Goal: Task Accomplishment & Management: Manage account settings

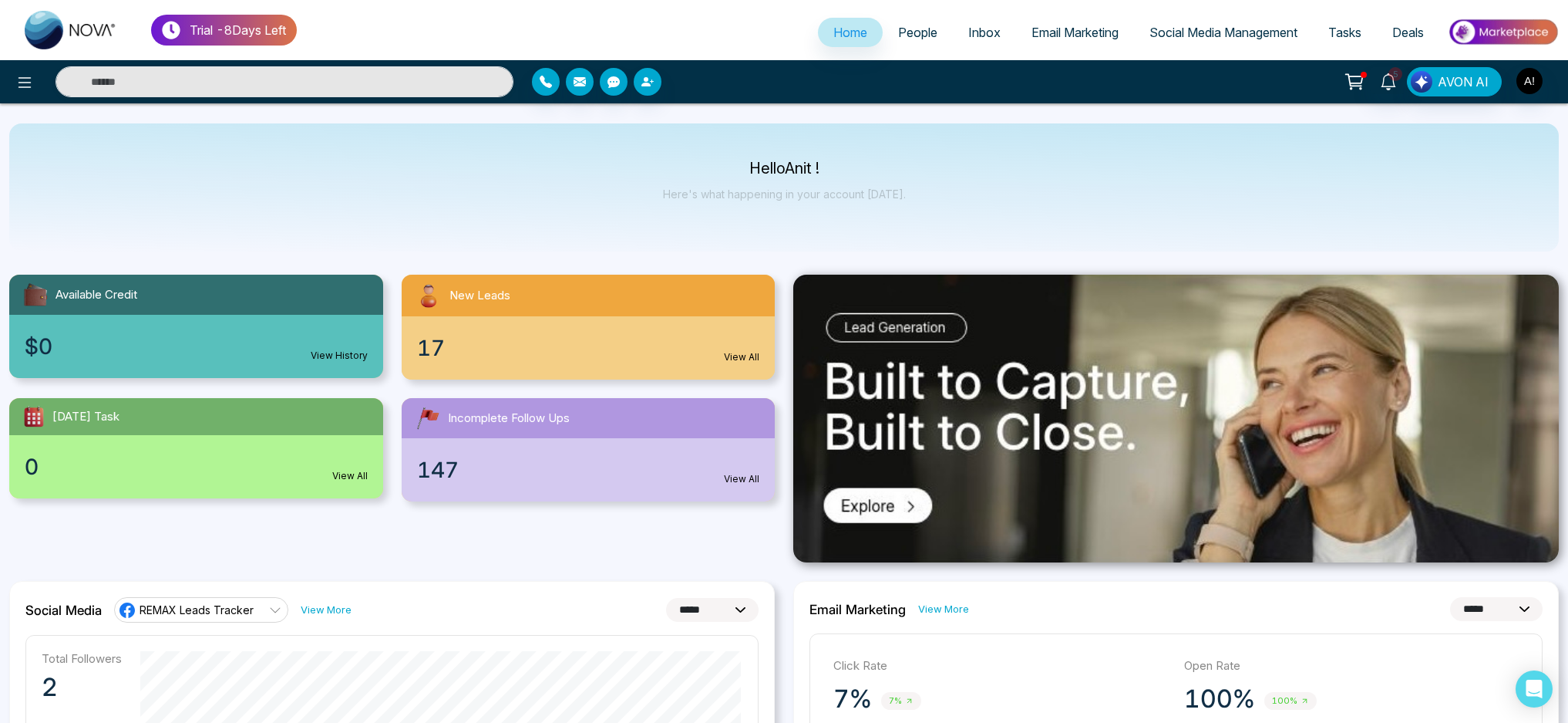
select select "*"
click at [921, 37] on span "People" at bounding box center [917, 32] width 39 height 16
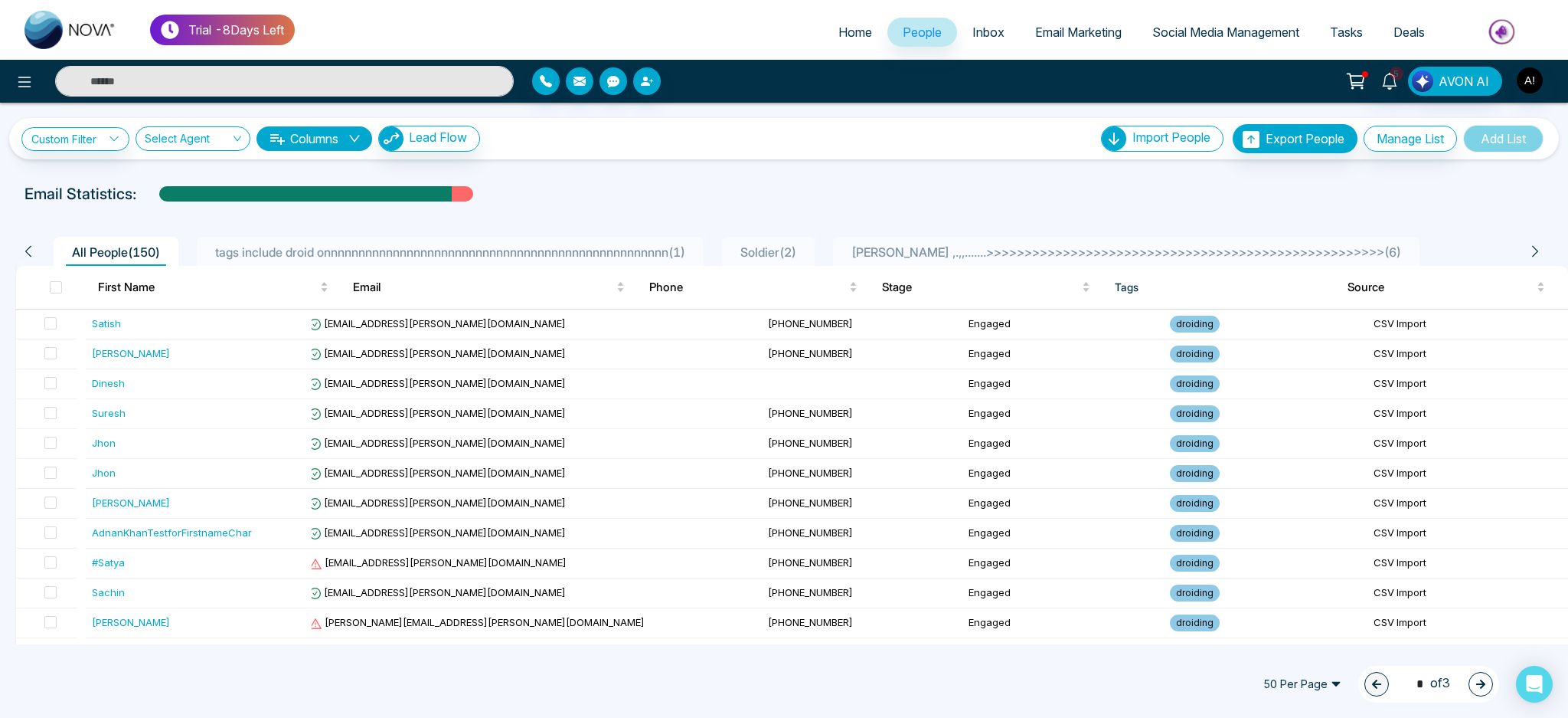
click at [629, 249] on span "tags include droid onnnnnnnnnnnnnnnnnnnnnnnnnnnnnnnnnnnnnnnnnnnnnnnnnn ( 1 )" at bounding box center [449, 252] width 482 height 16
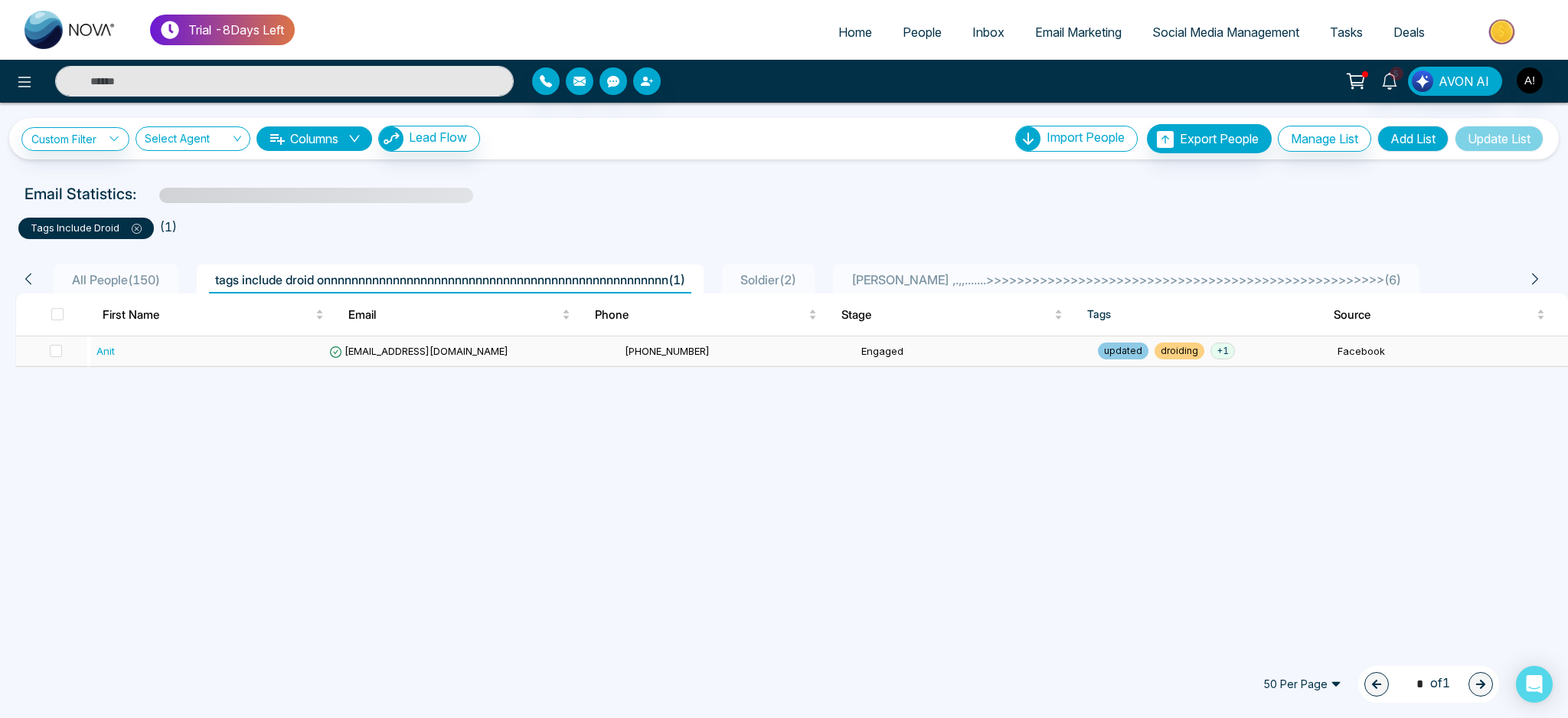
click at [382, 359] on td "[EMAIL_ADDRESS][DOMAIN_NAME]" at bounding box center [471, 351] width 296 height 30
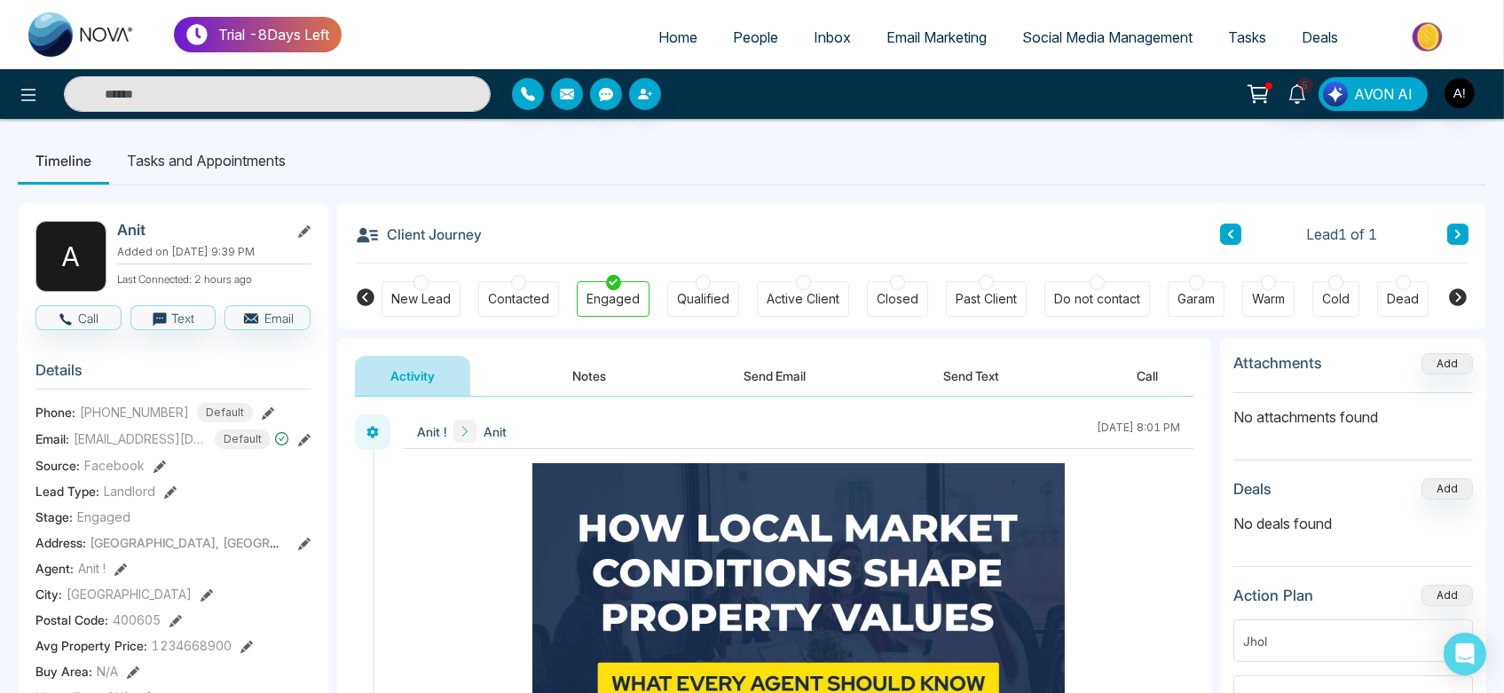
drag, startPoint x: 1667, startPoint y: 4, endPoint x: 931, endPoint y: 218, distance: 766.4
click at [931, 218] on div "Client Journey Lead 1 of 1" at bounding box center [912, 233] width 1114 height 60
click at [1460, 300] on icon at bounding box center [1458, 297] width 18 height 18
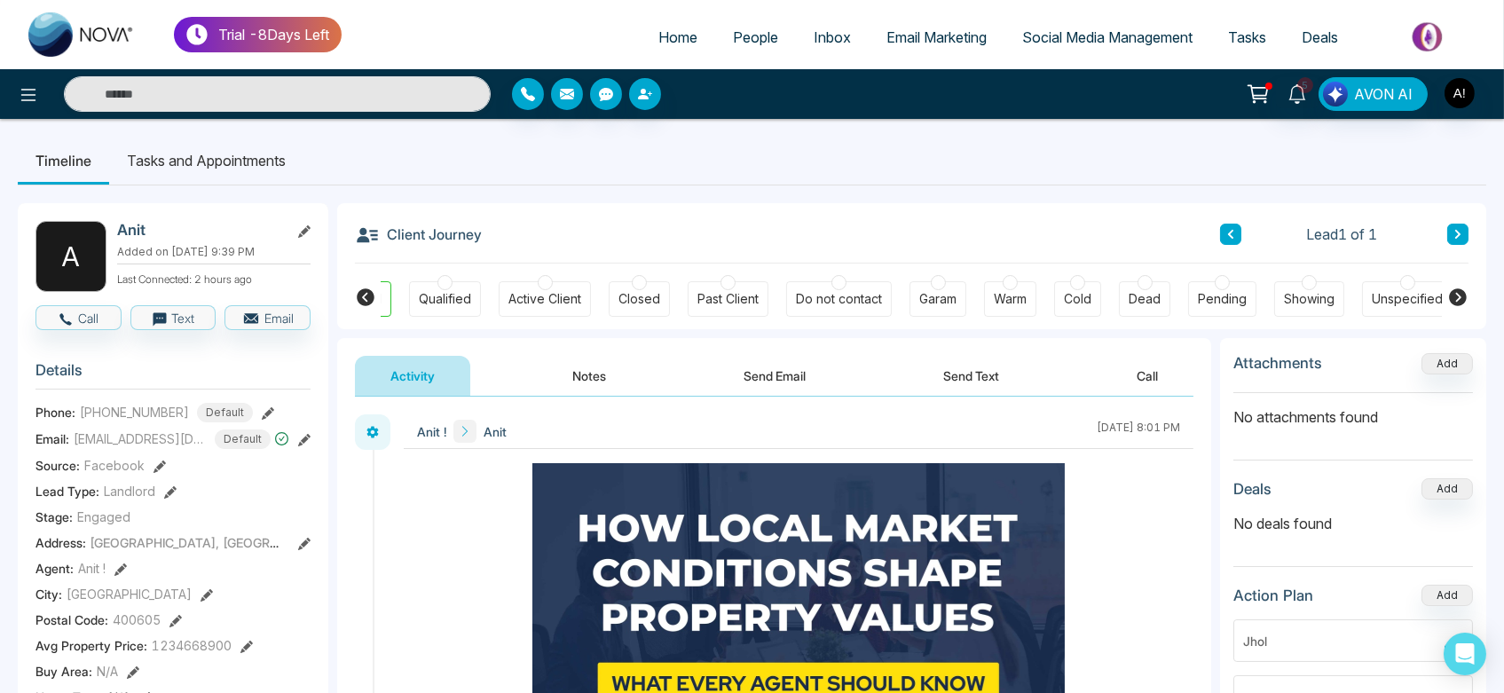
scroll to position [0, 264]
click at [364, 295] on icon at bounding box center [365, 297] width 21 height 21
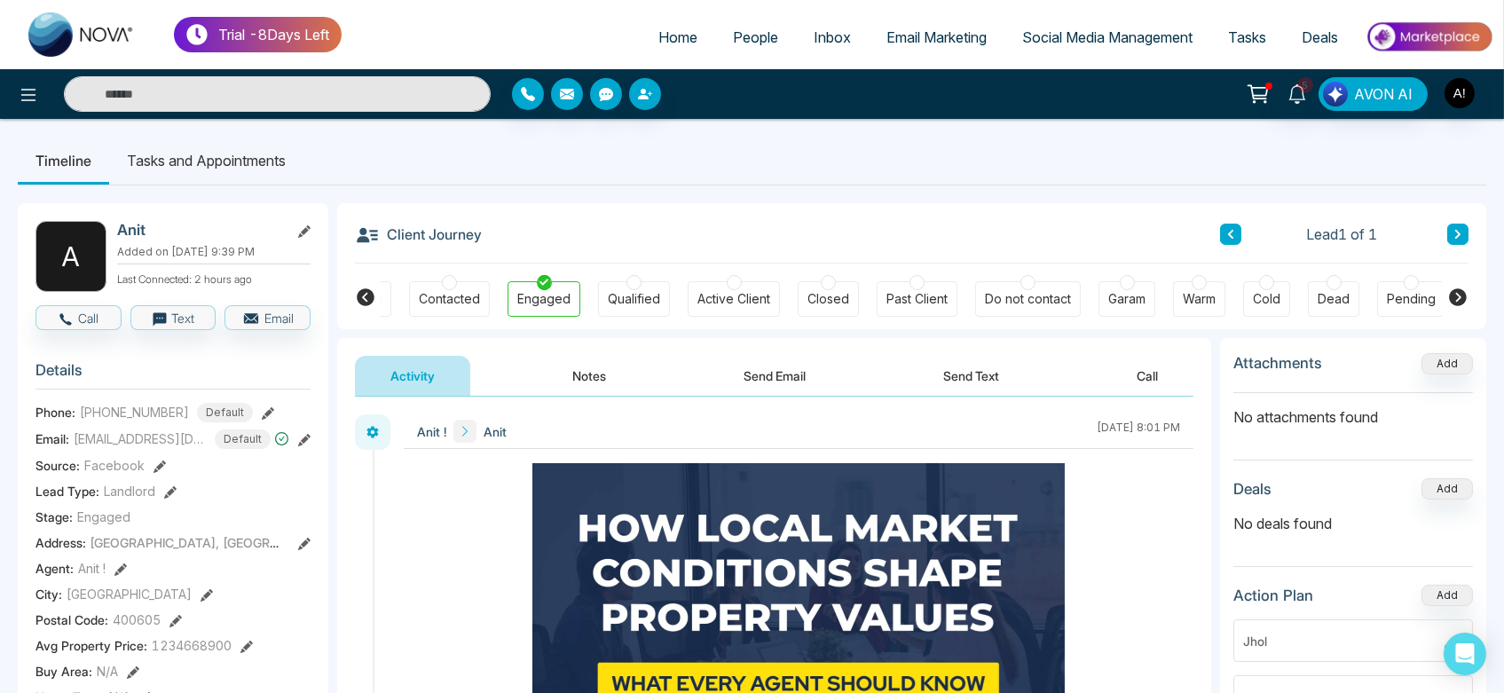
scroll to position [0, 6]
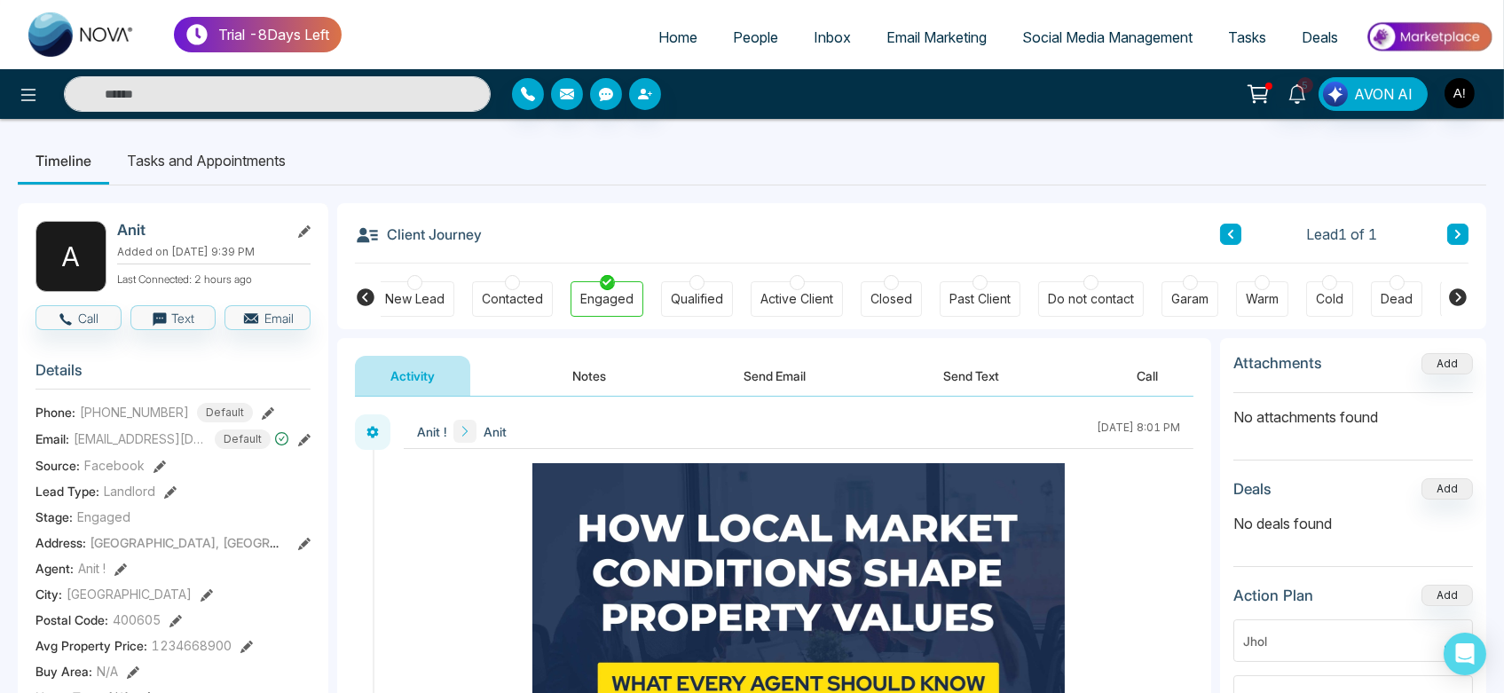
click at [364, 295] on icon at bounding box center [365, 297] width 21 height 21
click at [1448, 296] on icon at bounding box center [1457, 297] width 21 height 21
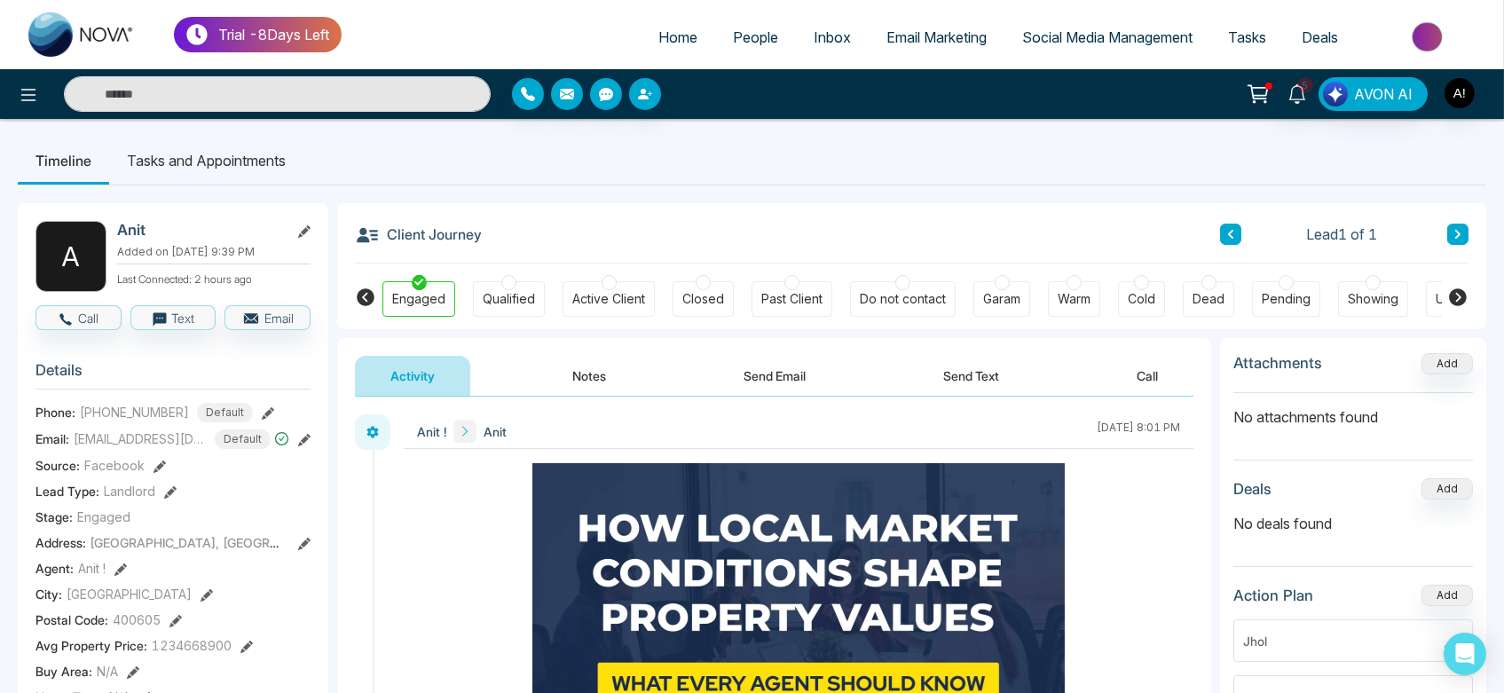
scroll to position [0, 264]
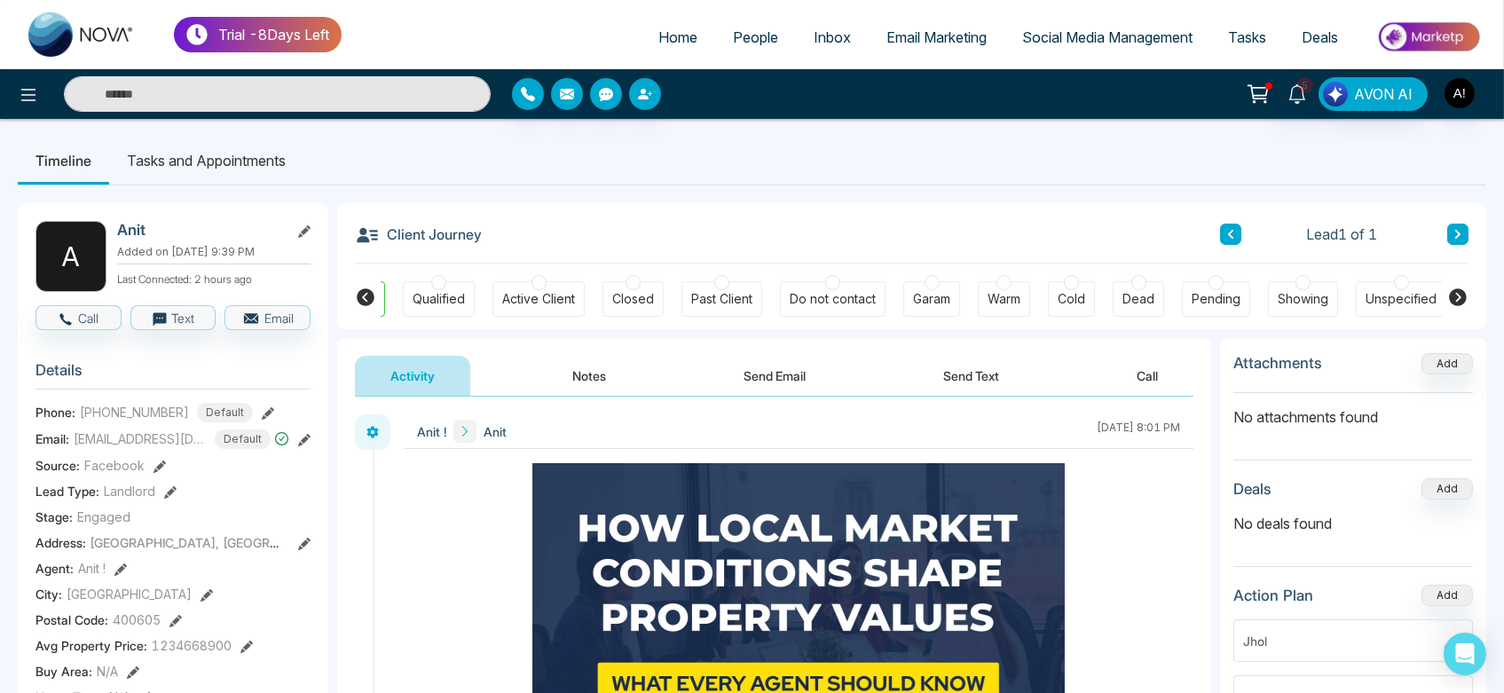
click at [364, 296] on icon at bounding box center [365, 297] width 21 height 21
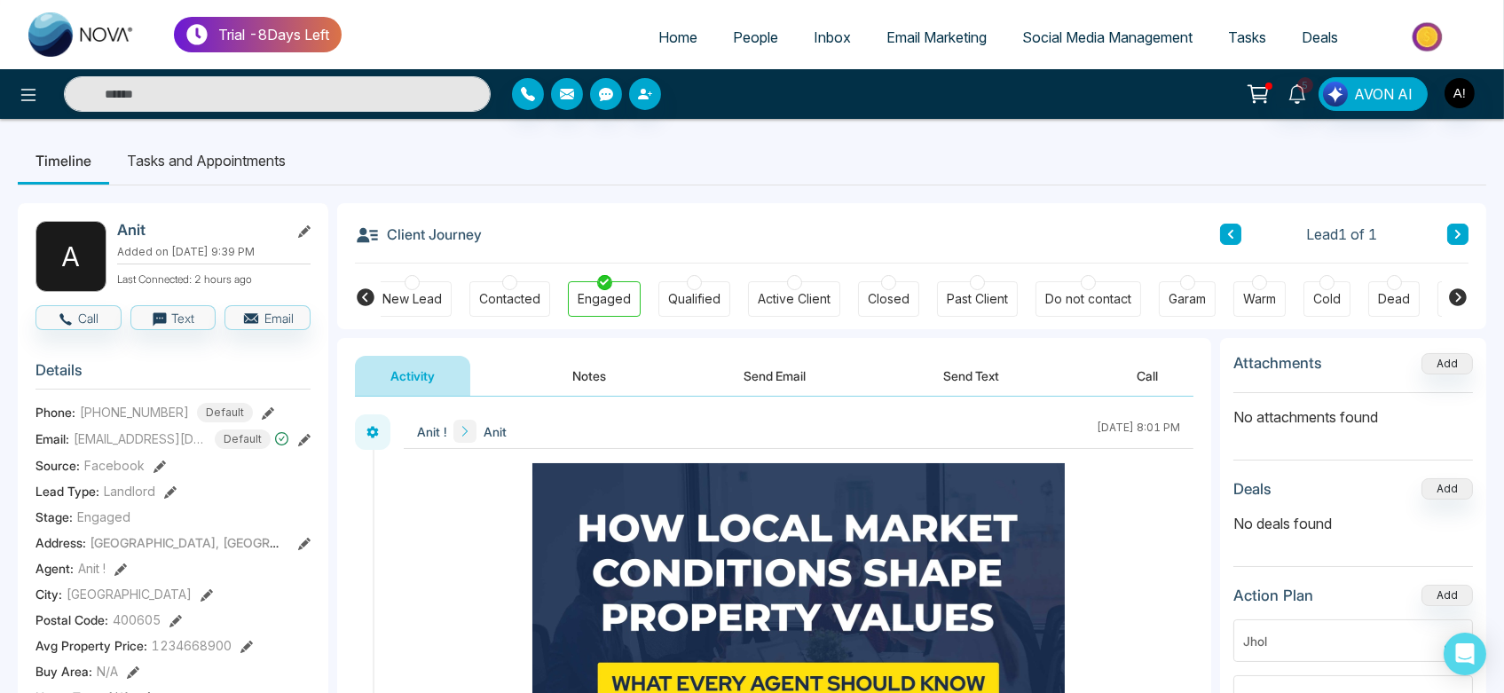
scroll to position [0, 0]
click at [1462, 296] on icon at bounding box center [1458, 297] width 18 height 18
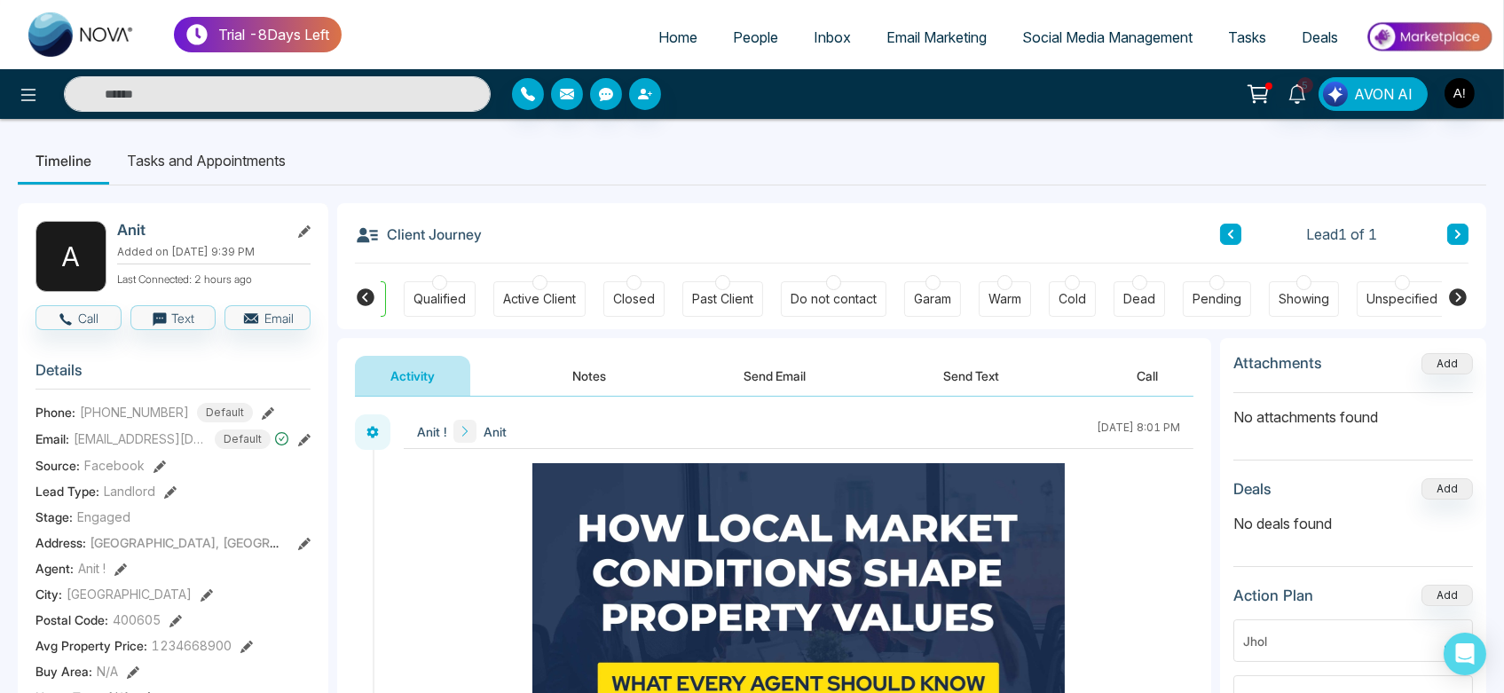
scroll to position [0, 264]
click at [371, 296] on icon at bounding box center [366, 297] width 18 height 18
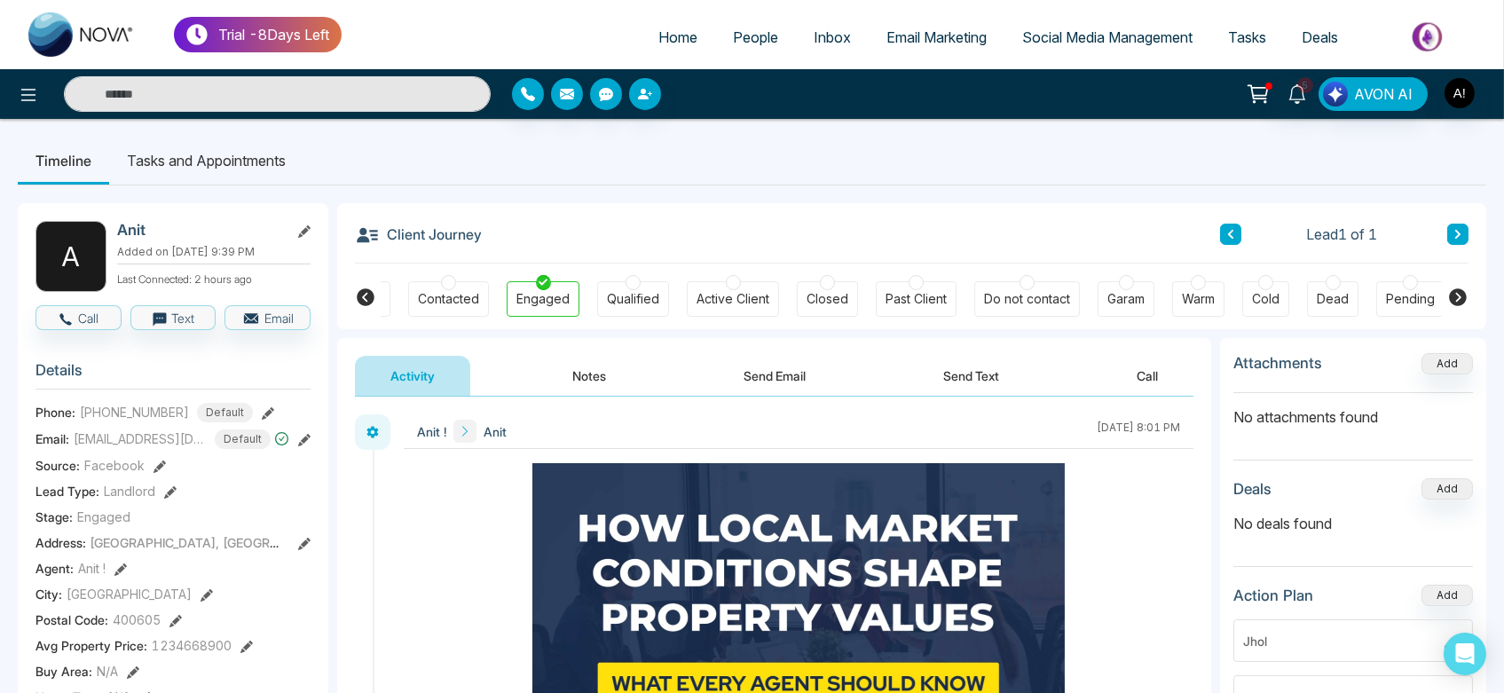
click at [371, 296] on icon at bounding box center [366, 297] width 18 height 18
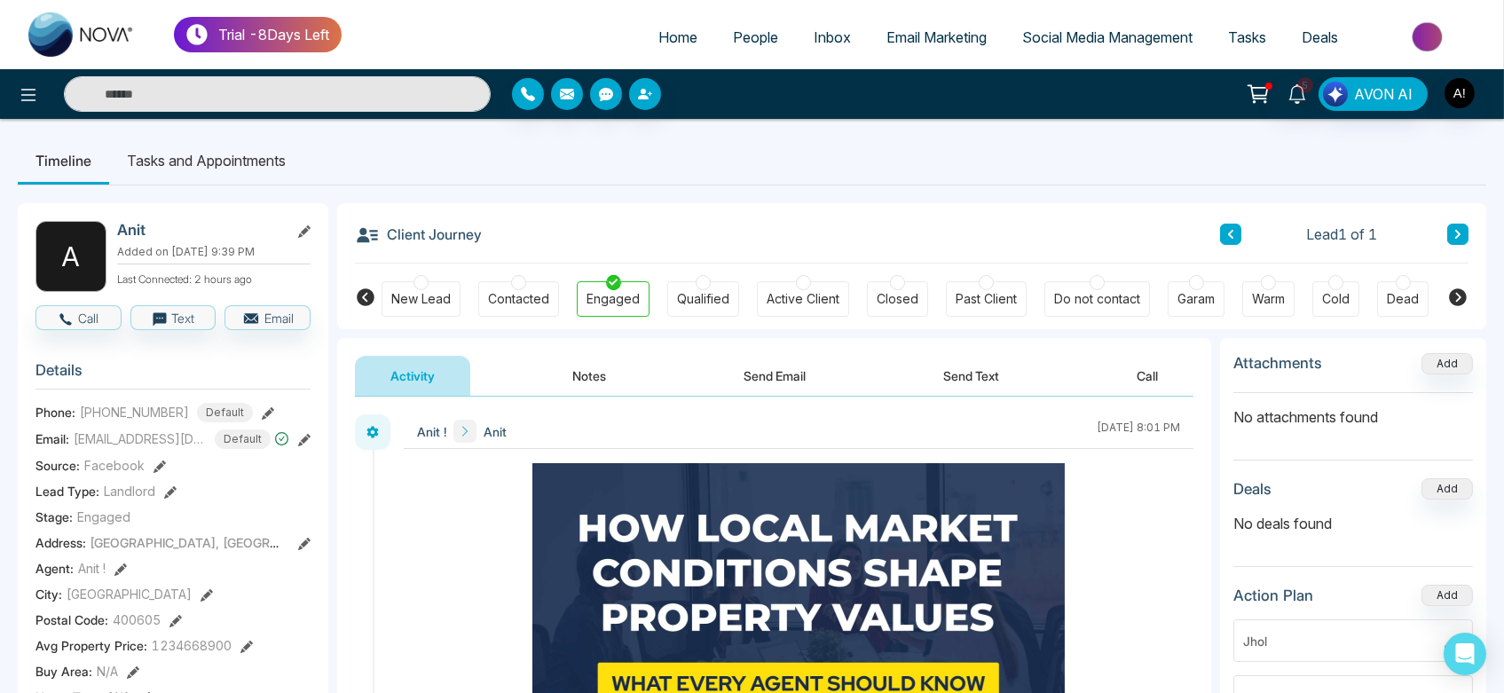
drag, startPoint x: 371, startPoint y: 296, endPoint x: 1050, endPoint y: 339, distance: 680.3
click at [1455, 294] on icon at bounding box center [1458, 297] width 18 height 18
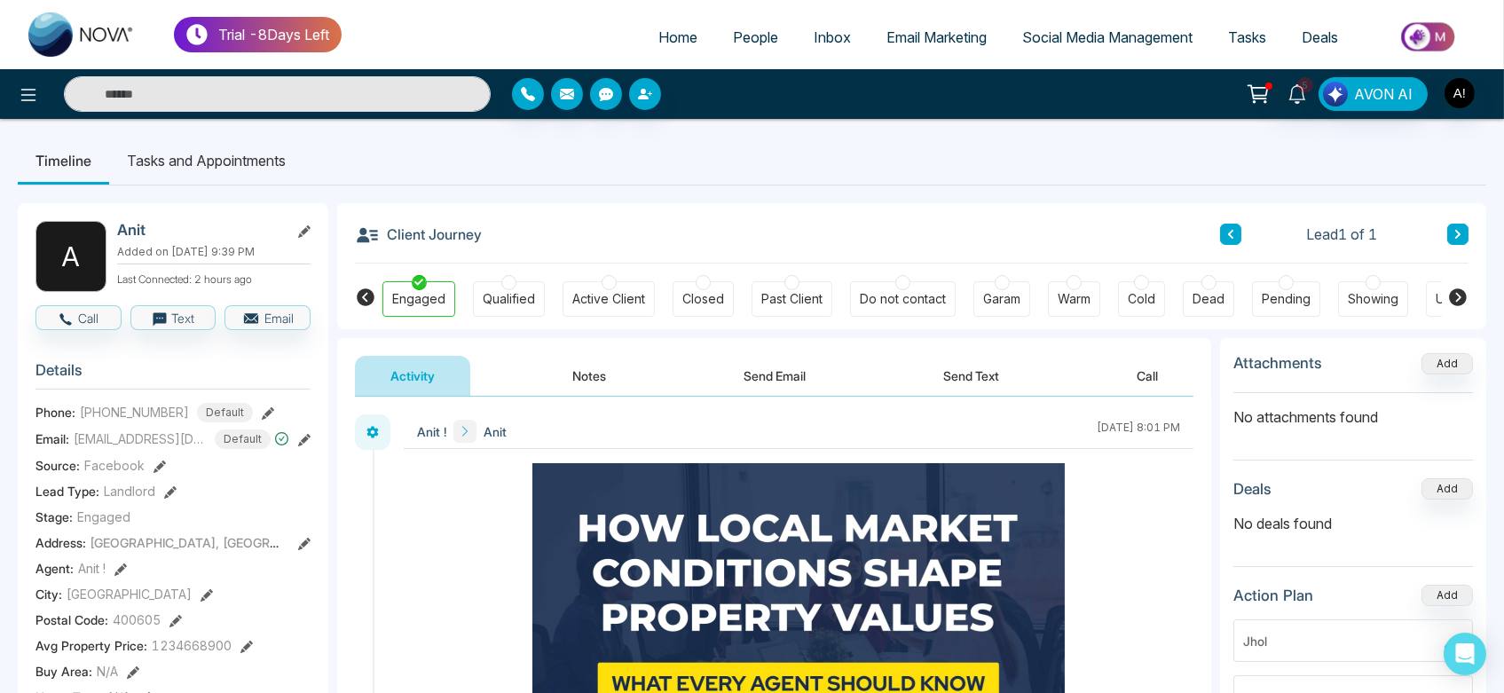
click at [1455, 294] on icon at bounding box center [1458, 297] width 18 height 18
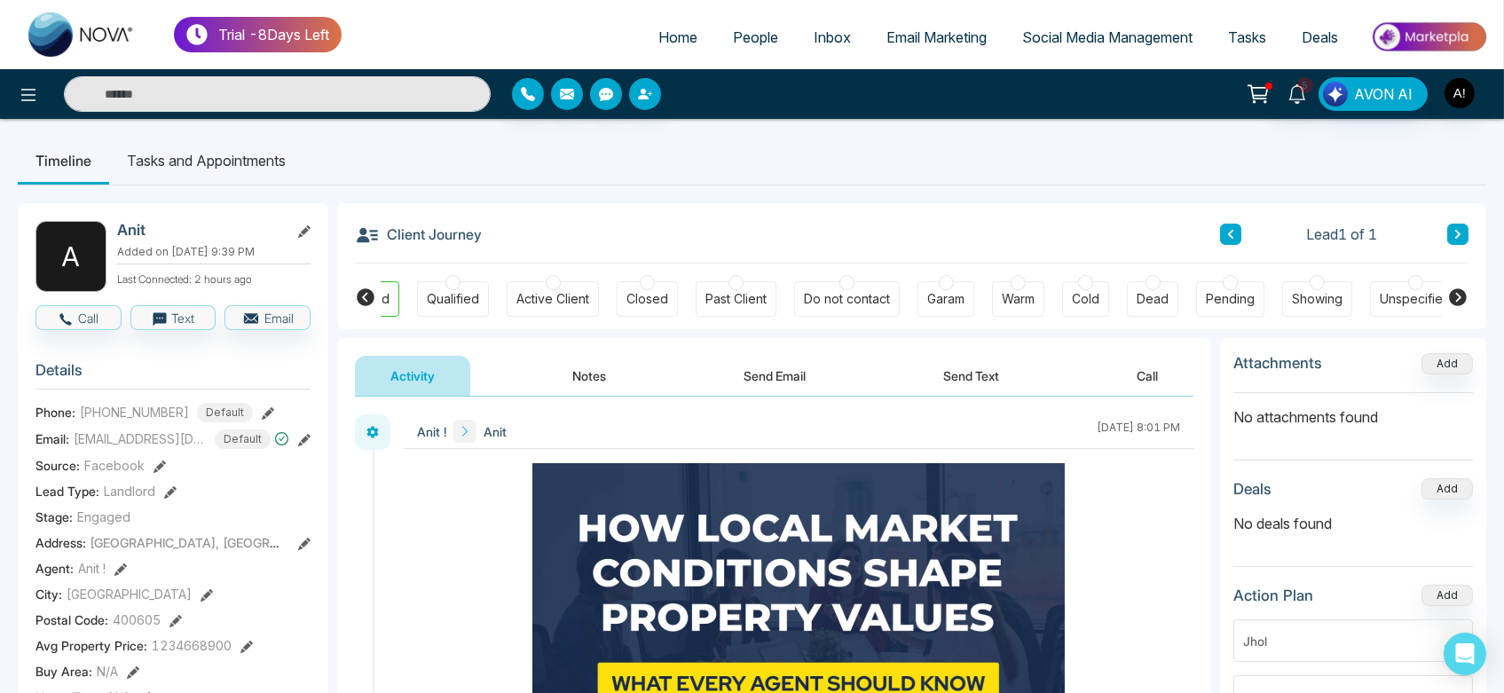
scroll to position [0, 264]
